Goal: Information Seeking & Learning: Learn about a topic

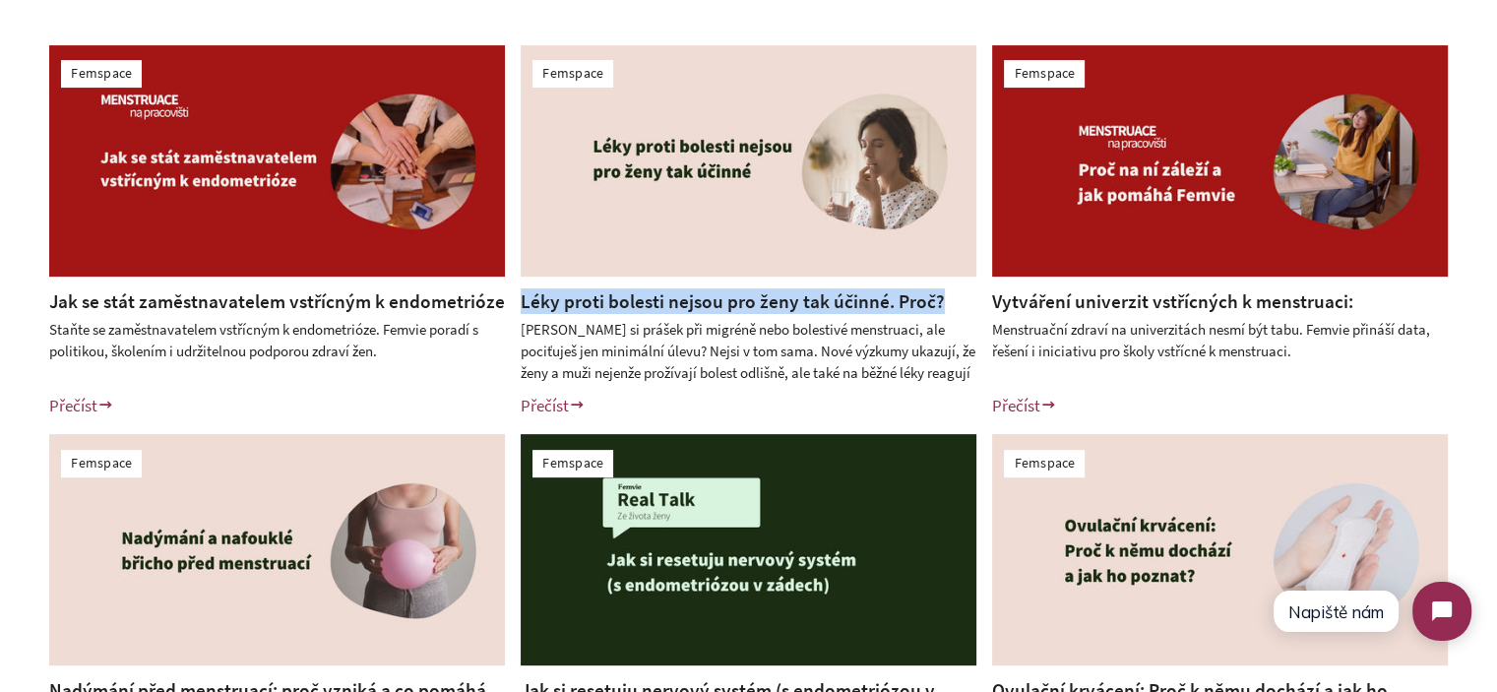
drag, startPoint x: 941, startPoint y: 302, endPoint x: 521, endPoint y: 306, distance: 420.3
click at [521, 306] on h2 "Léky proti bolesti nejsou pro ženy tak účinné. Proč?" at bounding box center [749, 301] width 456 height 26
copy link "Léky proti bolesti nejsou pro ženy tak účinné. Proč?"
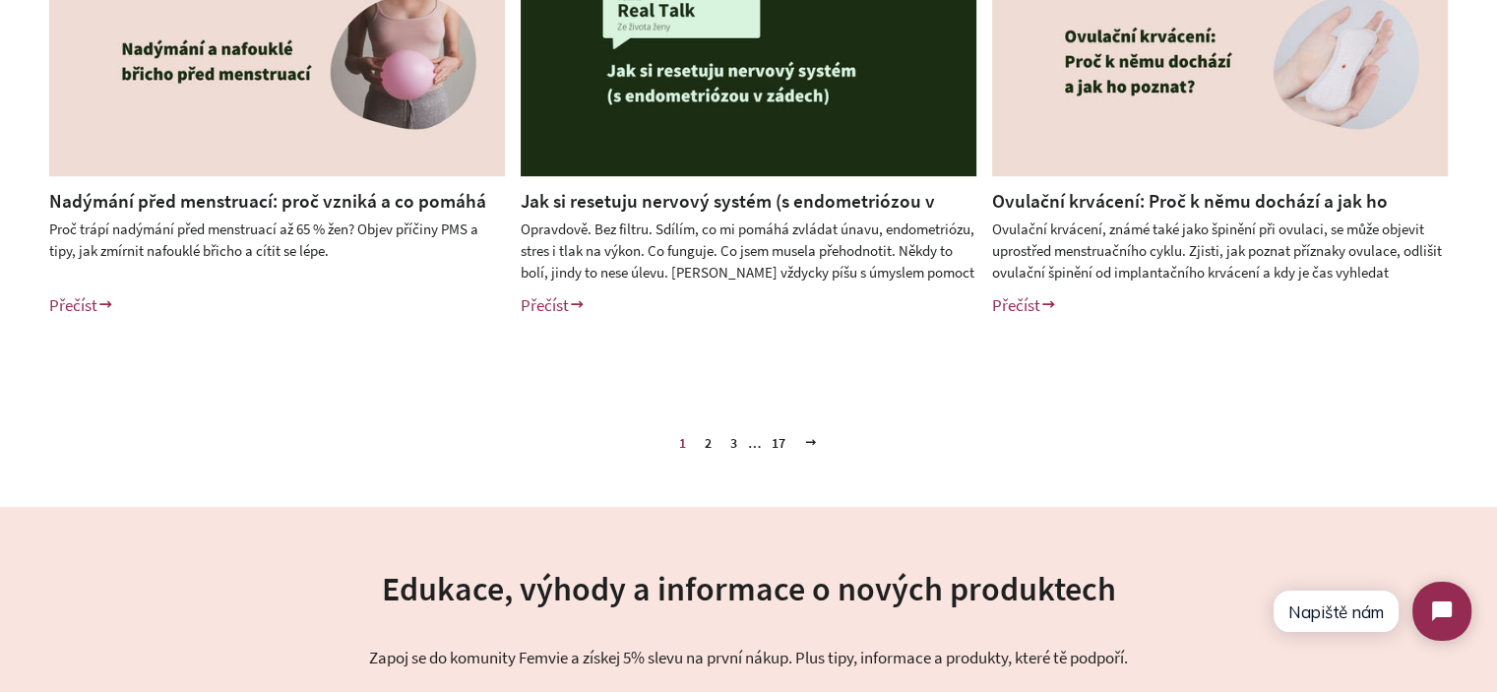
scroll to position [984, 0]
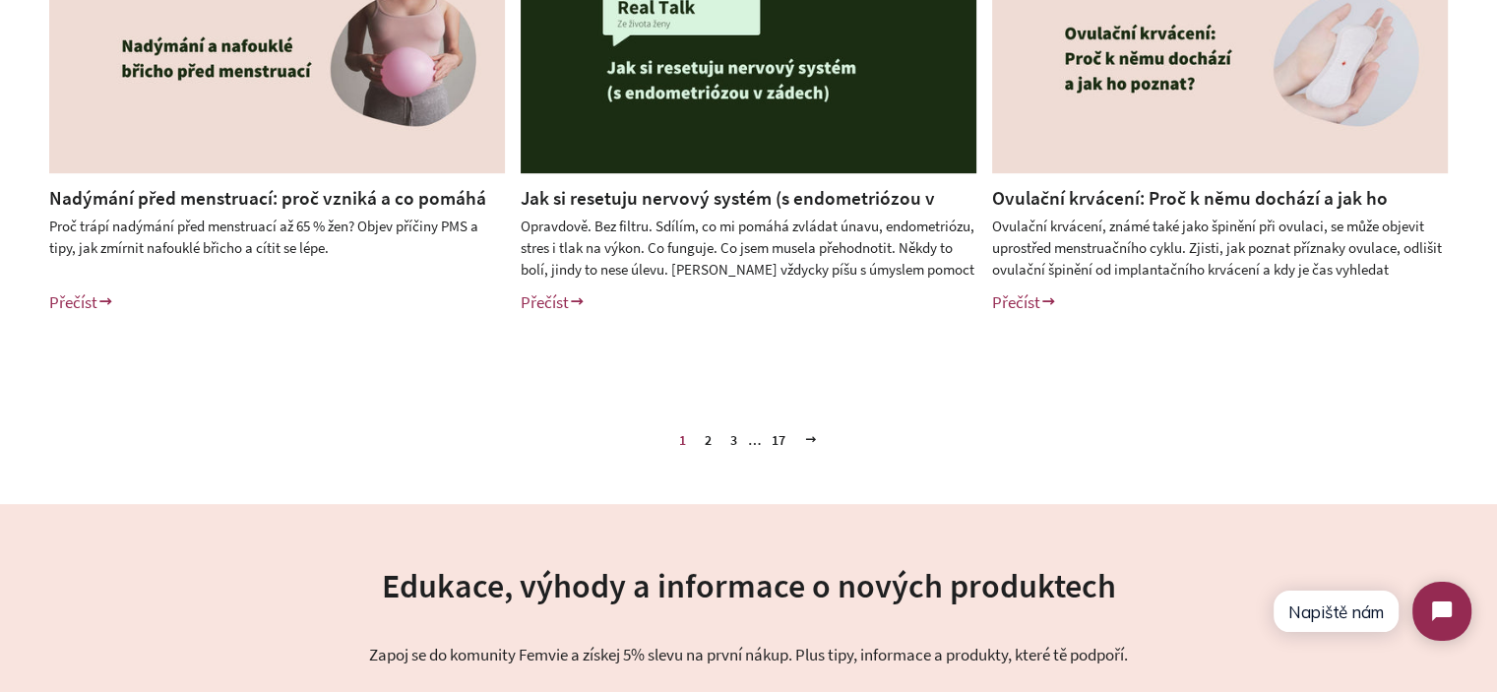
click at [709, 433] on link "2" at bounding box center [708, 440] width 23 height 30
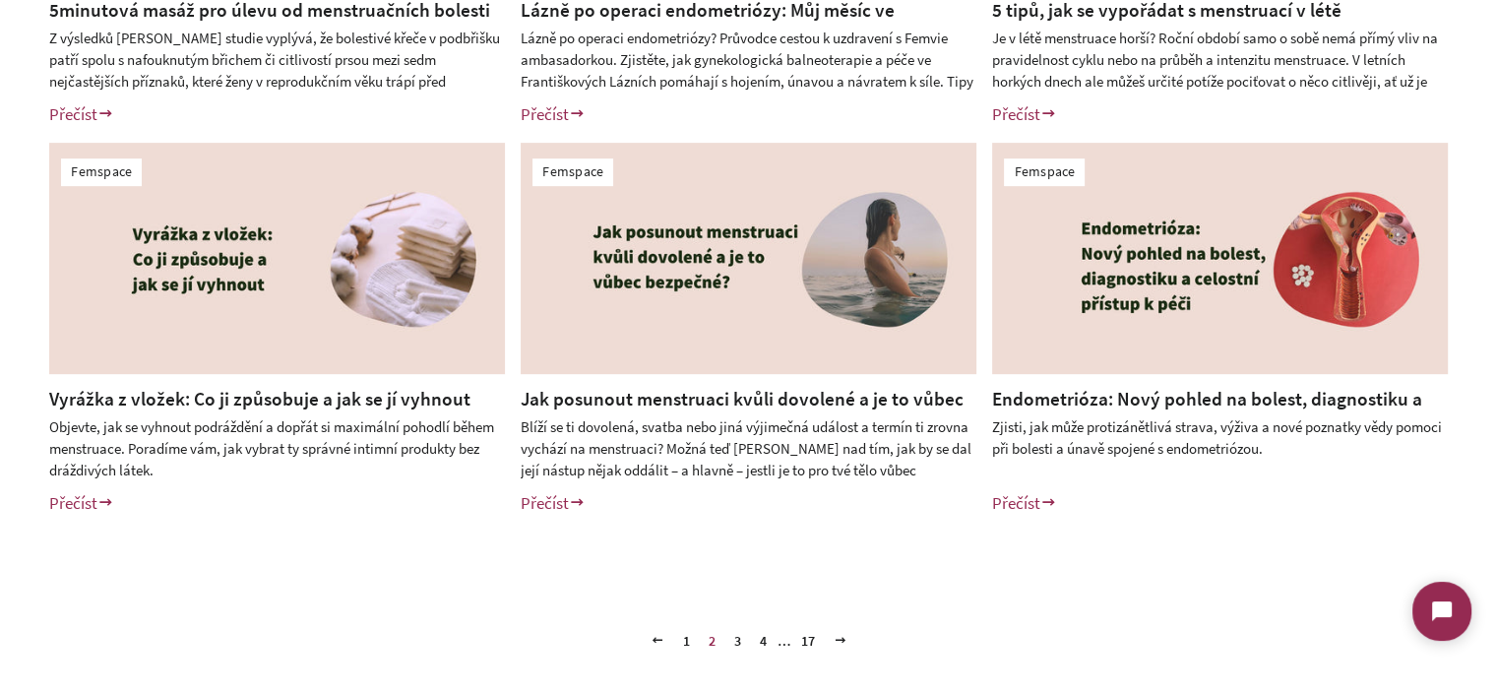
scroll to position [787, 0]
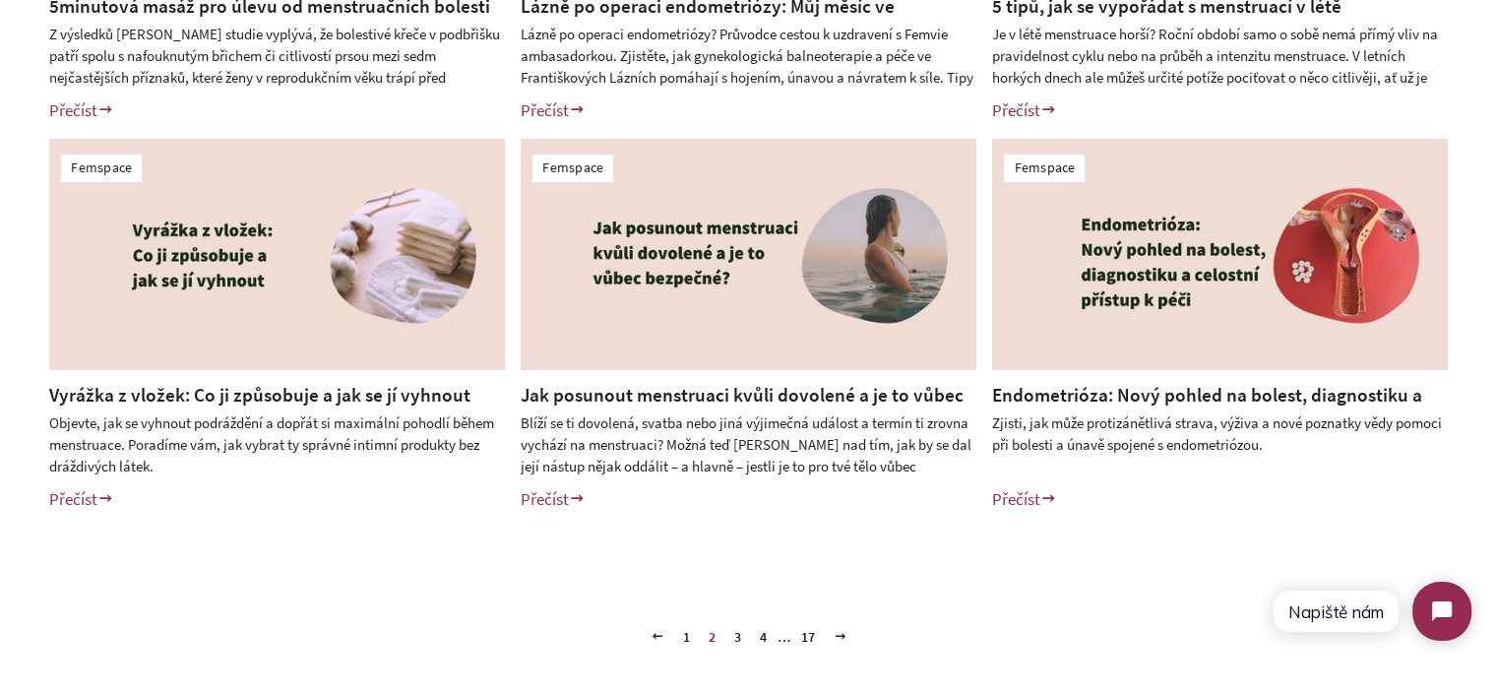
click at [737, 636] on link "3" at bounding box center [737, 637] width 23 height 30
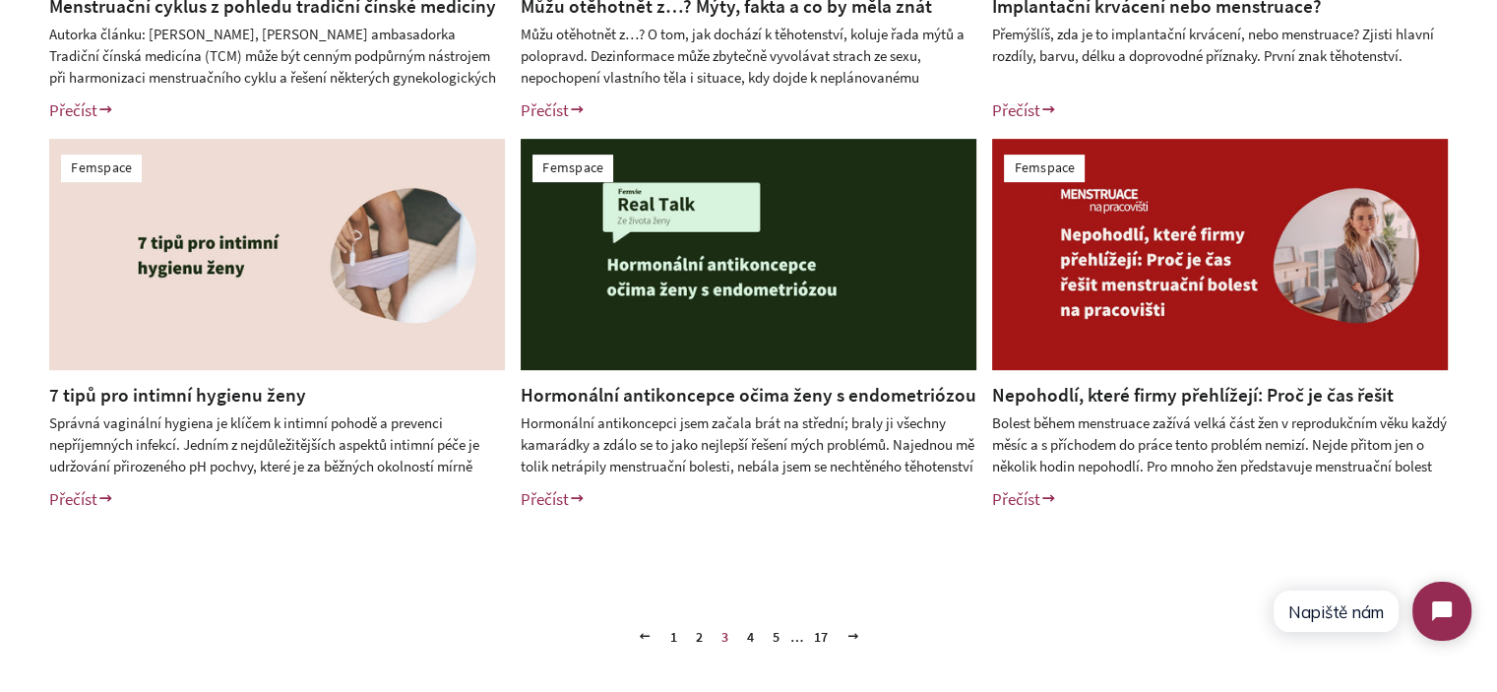
click at [748, 638] on link "4" at bounding box center [750, 637] width 23 height 30
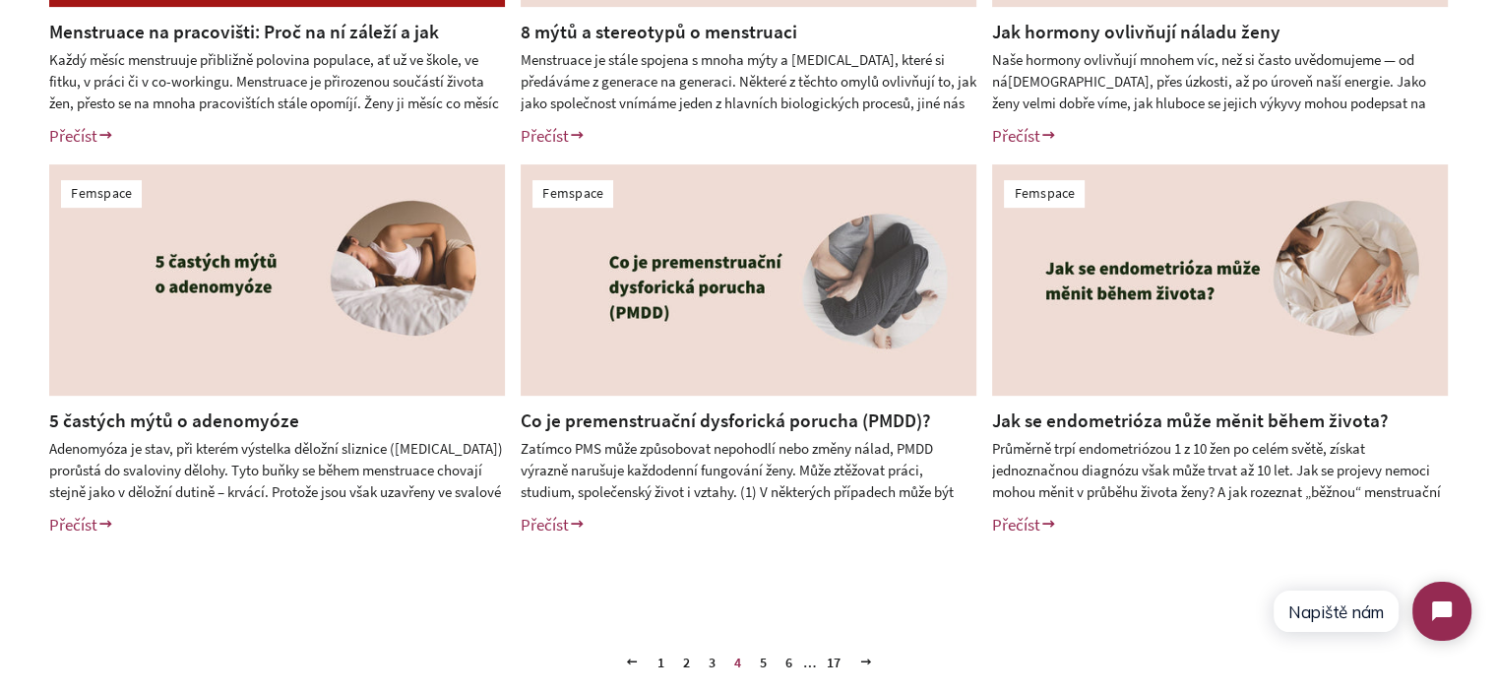
scroll to position [886, 0]
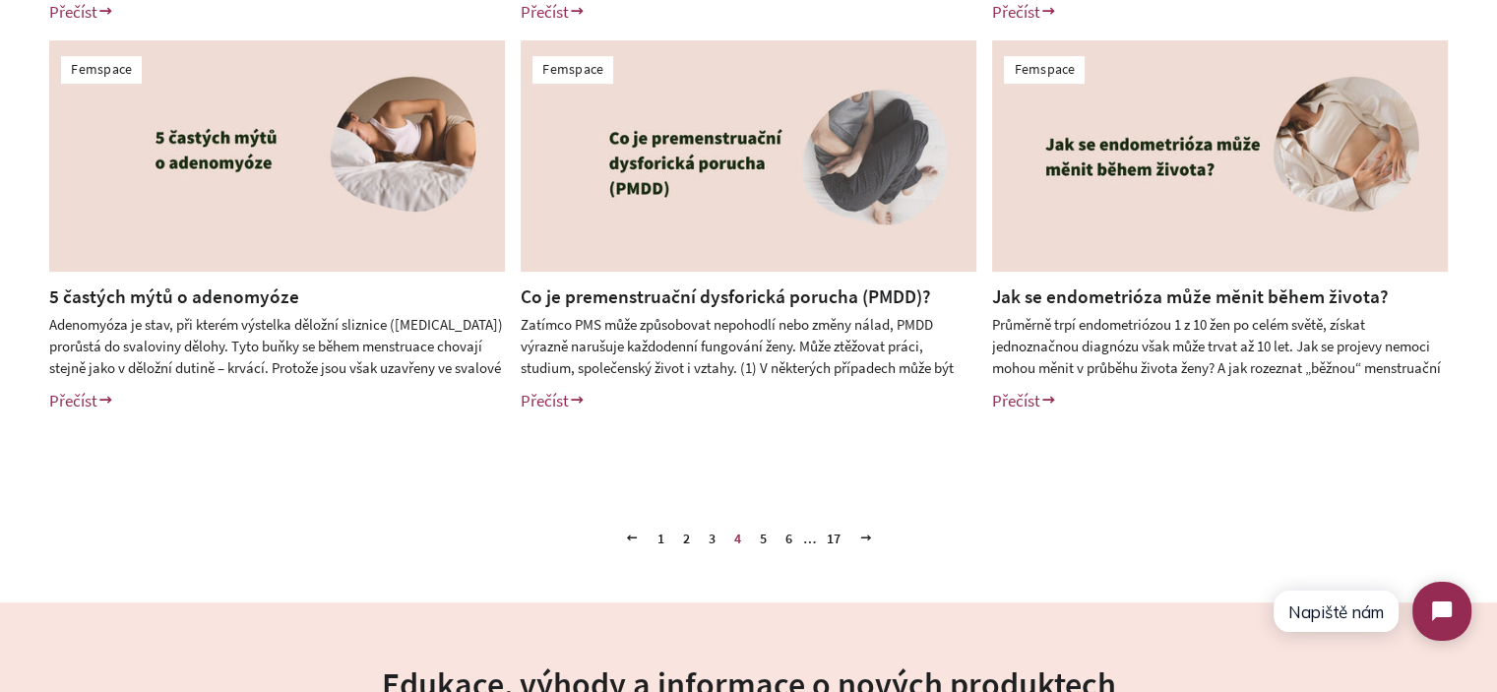
click at [659, 540] on link "1" at bounding box center [661, 539] width 23 height 30
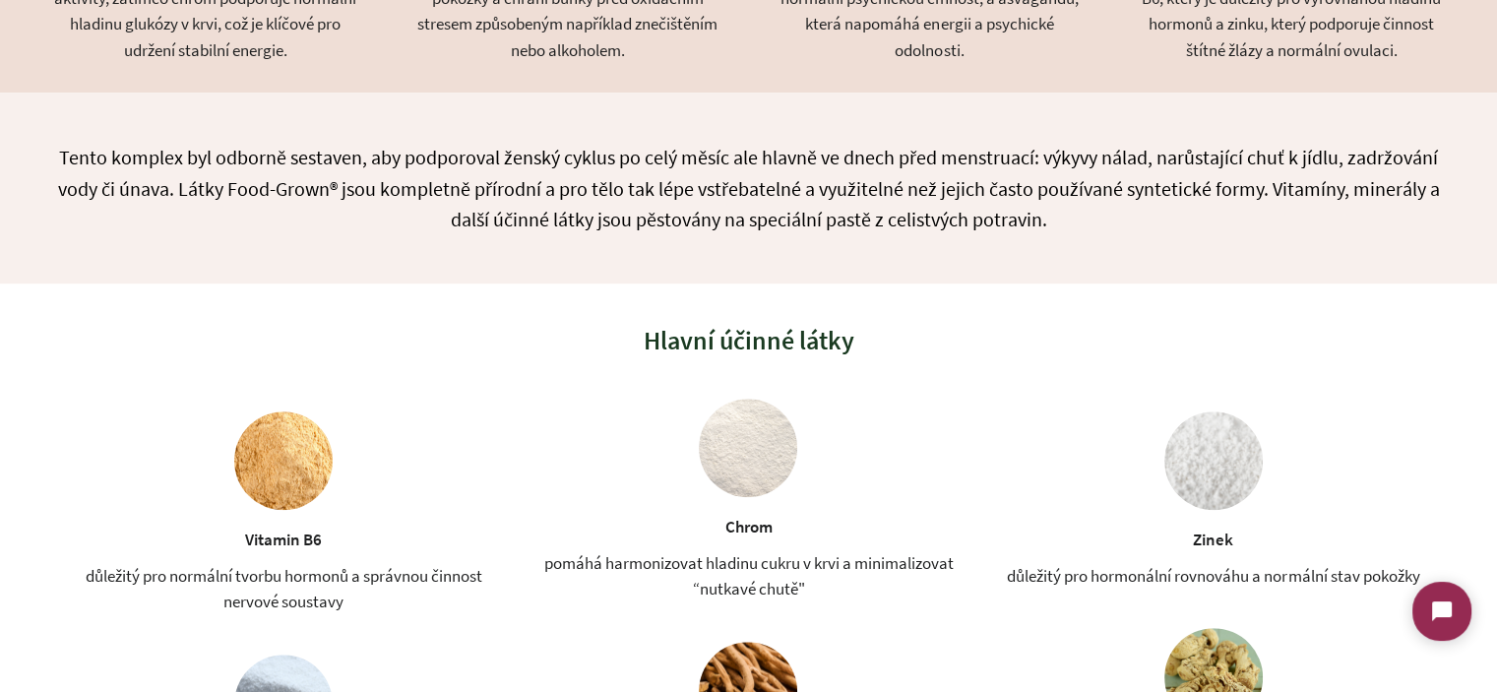
scroll to position [1527, 0]
